Goal: Find specific page/section: Find specific page/section

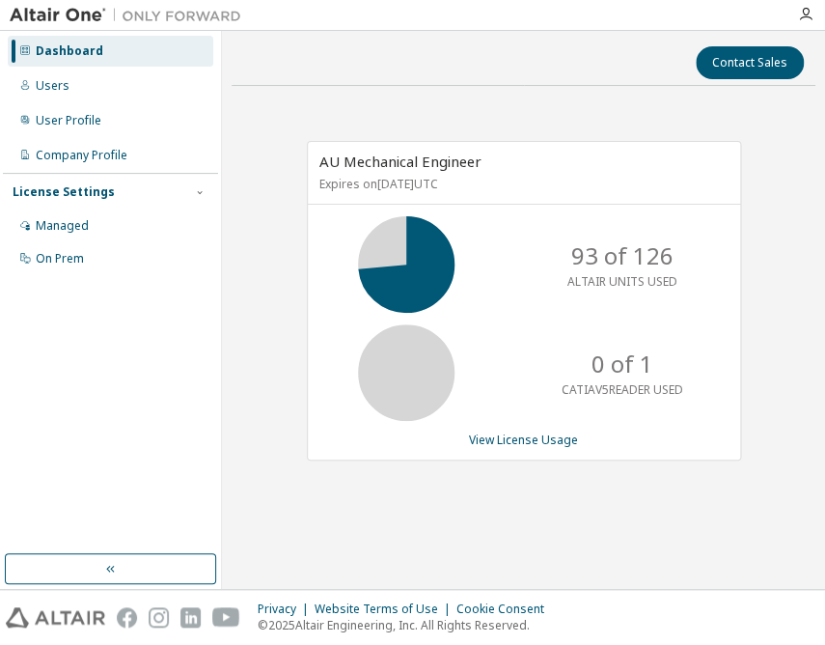
click at [129, 372] on div "Dashboard Users User Profile Company Profile License Settings Managed On Prem" at bounding box center [110, 292] width 215 height 517
click at [73, 229] on div "Managed" at bounding box center [62, 225] width 53 height 15
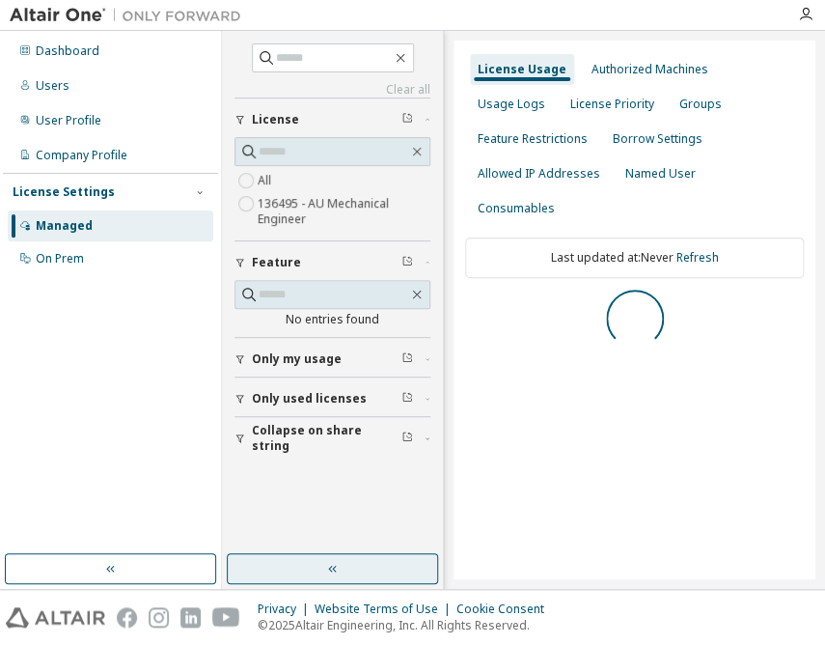
click at [342, 565] on button "button" at bounding box center [332, 568] width 211 height 31
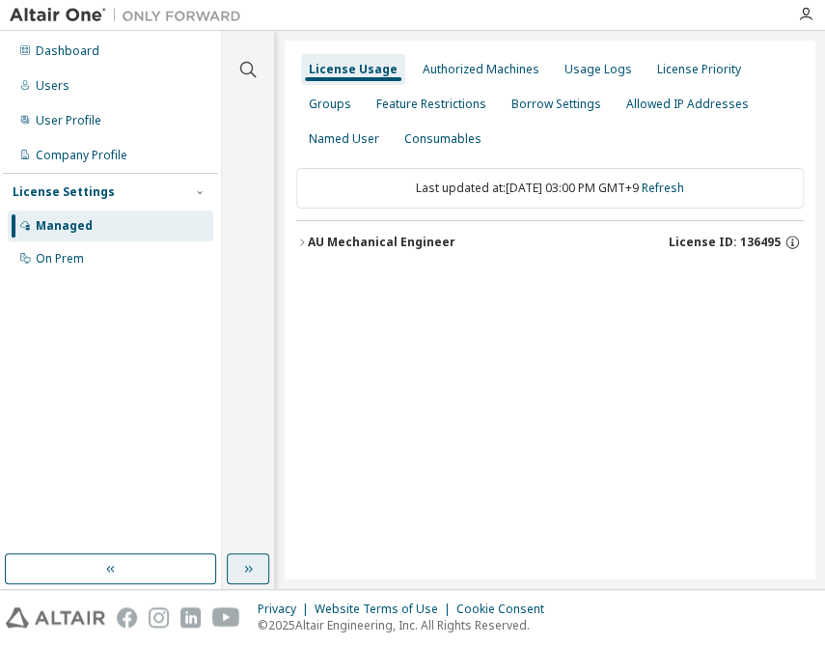
click at [240, 565] on icon "button" at bounding box center [247, 568] width 15 height 15
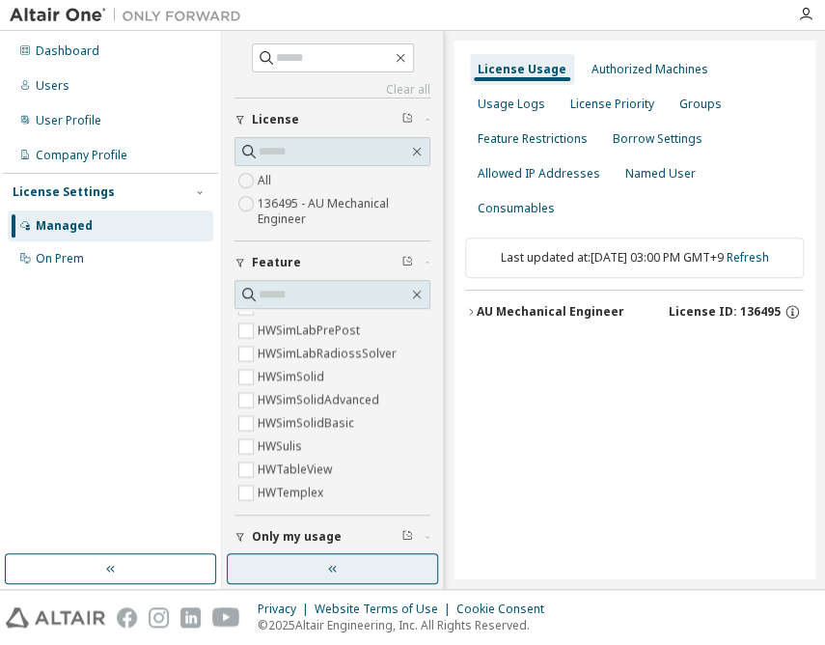
scroll to position [4677, 0]
click at [538, 304] on div "AU Mechanical Engineer" at bounding box center [551, 311] width 148 height 15
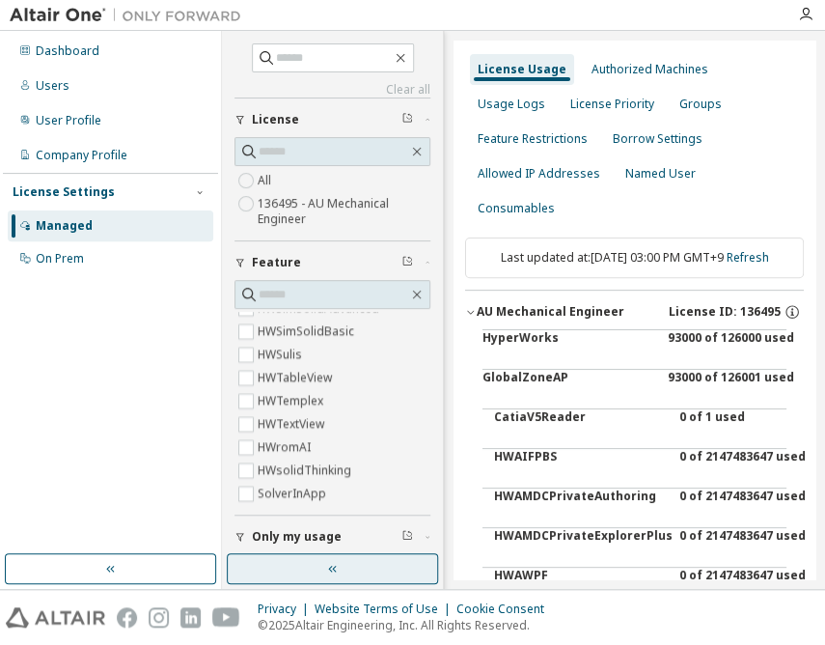
click at [309, 568] on button "button" at bounding box center [332, 568] width 211 height 31
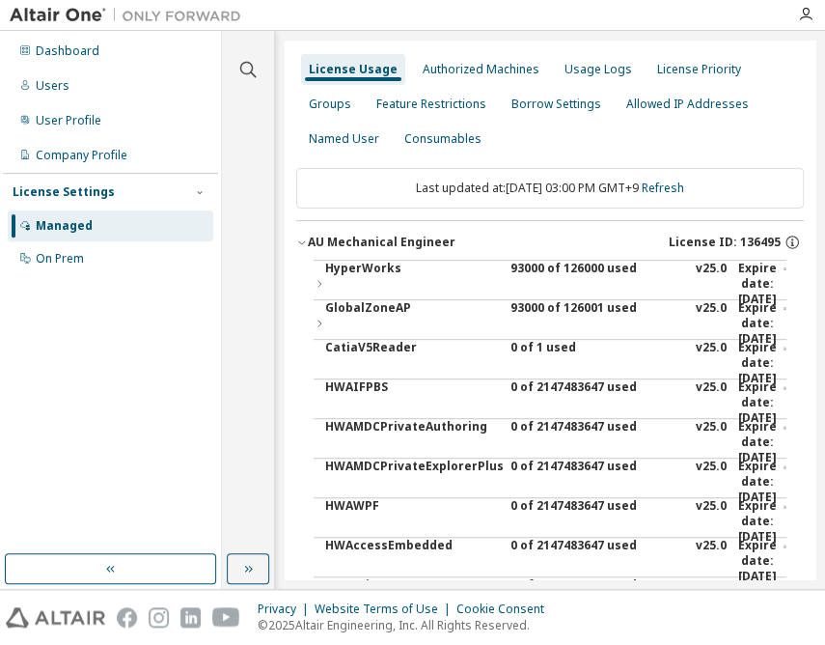
click at [551, 270] on div "93000 of 126000 used" at bounding box center [598, 284] width 174 height 46
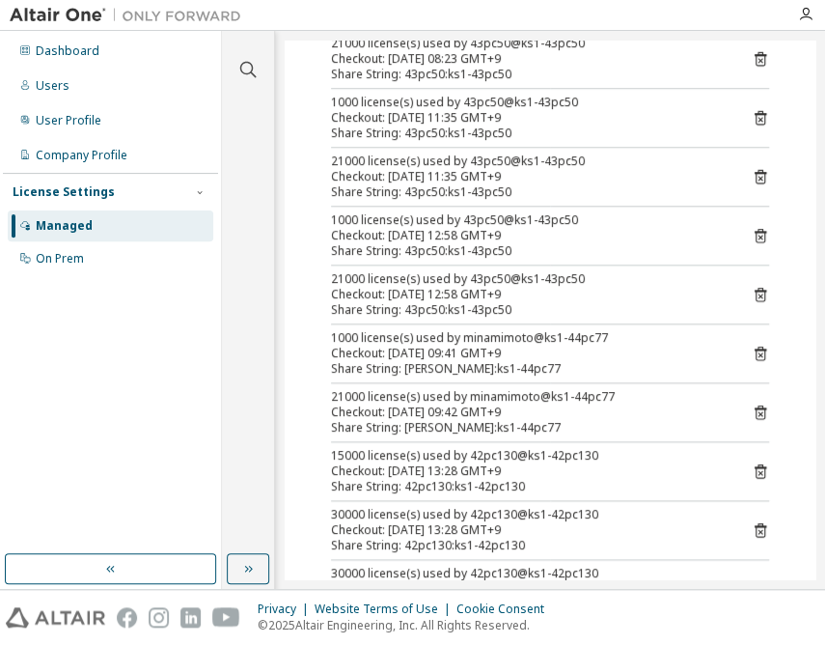
scroll to position [438, 0]
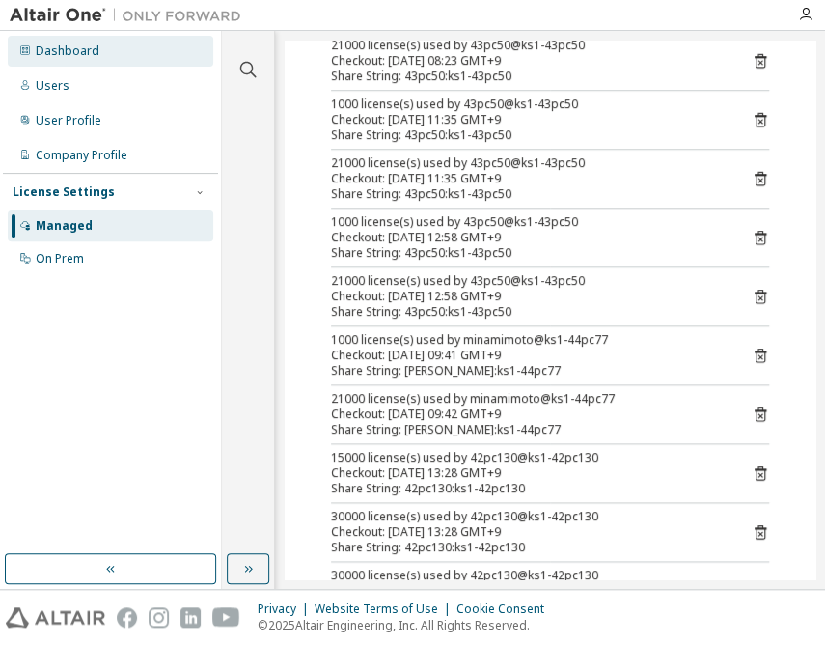
click at [61, 43] on div "Dashboard" at bounding box center [68, 50] width 64 height 15
